Goal: Task Accomplishment & Management: Manage account settings

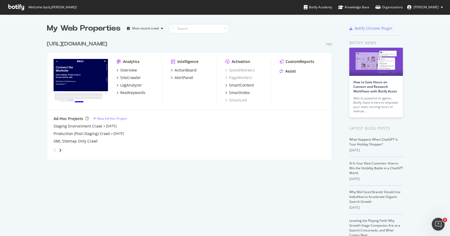
click at [415, 9] on span "[PERSON_NAME]" at bounding box center [425, 7] width 25 height 5
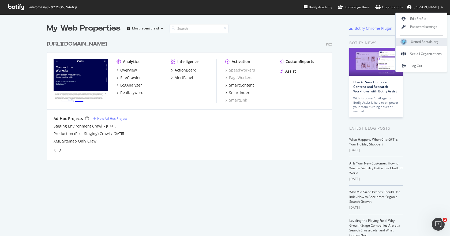
click at [424, 44] on div "United Rentals org" at bounding box center [421, 42] width 51 height 8
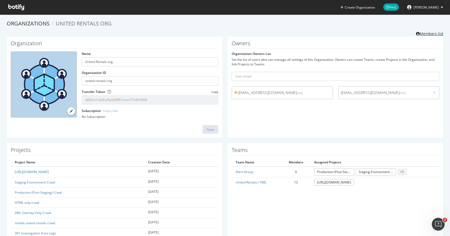
click at [419, 33] on link "Members list" at bounding box center [429, 33] width 27 height 7
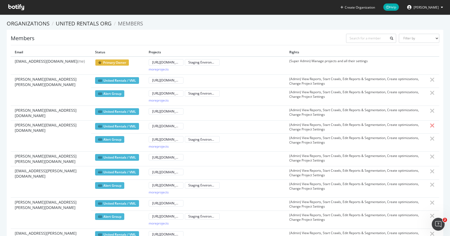
click at [430, 125] on icon at bounding box center [432, 125] width 5 height 6
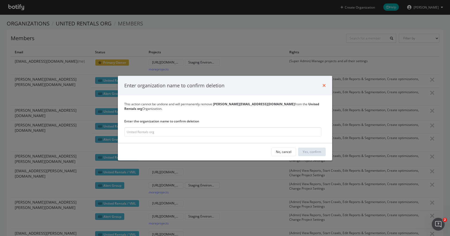
click at [322, 88] on icon "times" at bounding box center [323, 85] width 3 height 4
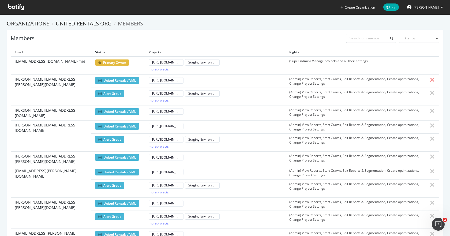
click at [430, 80] on icon at bounding box center [432, 80] width 5 height 6
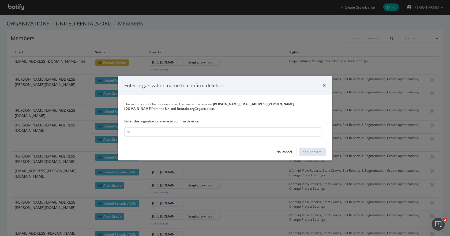
type input "d"
type input "United Rentals org"
click at [309, 148] on div "Yes, confirm" at bounding box center [312, 152] width 18 height 8
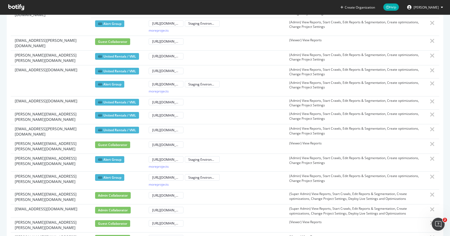
scroll to position [221, 0]
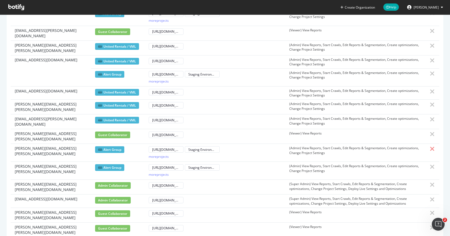
click at [430, 146] on icon at bounding box center [432, 149] width 5 height 6
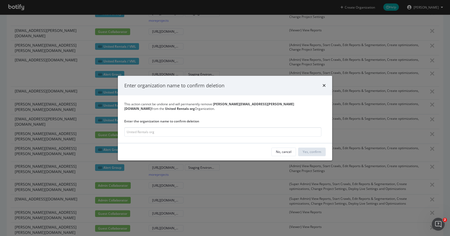
type input "u"
type input "United Rentals org"
click at [321, 148] on div "Yes, confirm" at bounding box center [312, 152] width 18 height 8
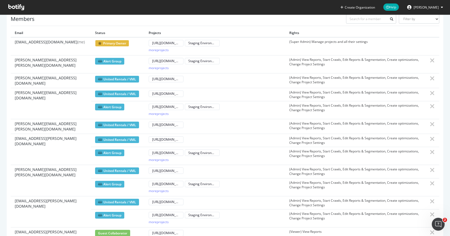
scroll to position [15, 0]
